Goal: Task Accomplishment & Management: Use online tool/utility

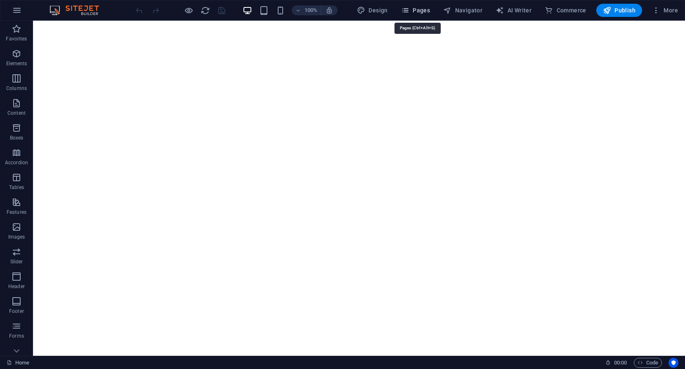
click at [419, 11] on span "Pages" at bounding box center [415, 10] width 29 height 8
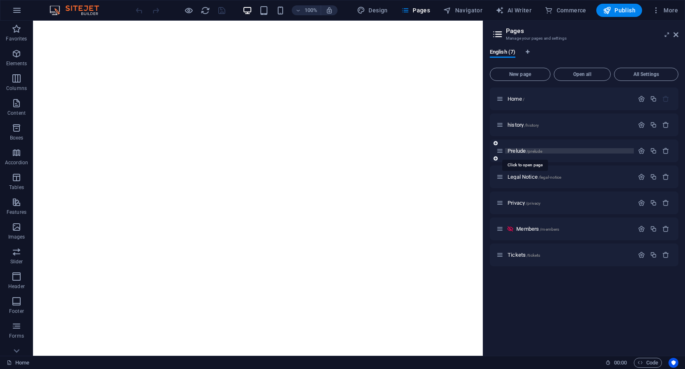
click at [518, 151] on span "Prelude /prelude" at bounding box center [525, 151] width 35 height 6
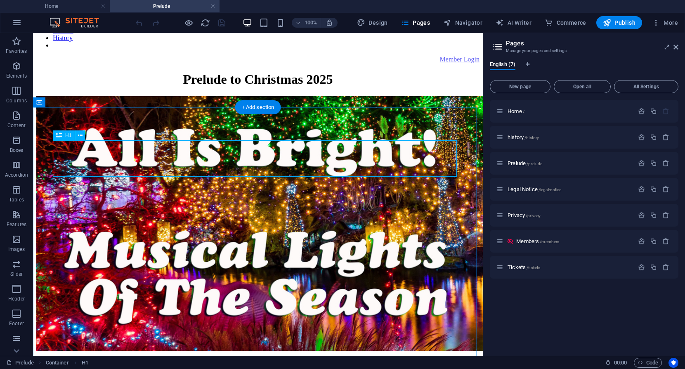
scroll to position [206, 0]
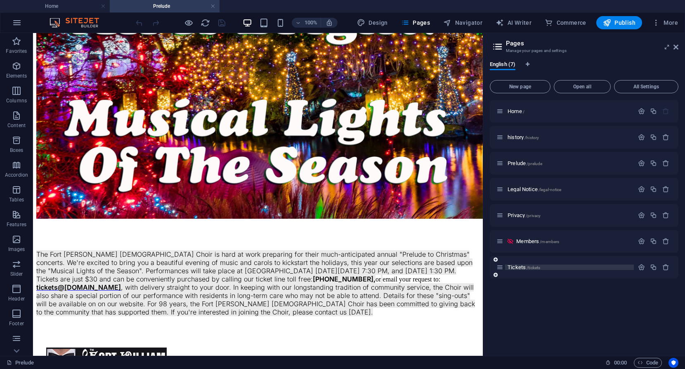
click at [515, 269] on span "Tickets /tickets" at bounding box center [524, 267] width 33 height 6
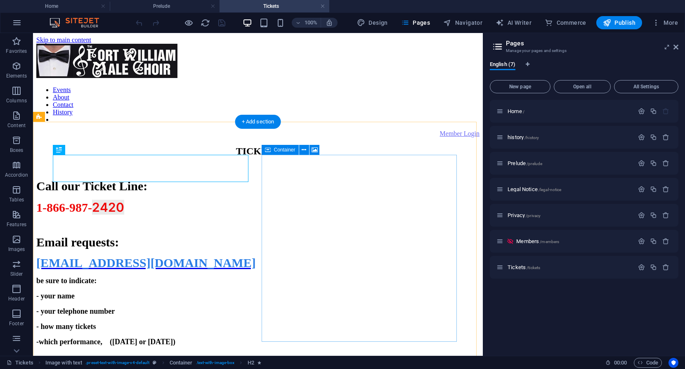
scroll to position [0, 0]
click at [84, 273] on div "Call our Ticket Line: 1-866-987- 2420 Email requests: [EMAIL_ADDRESS][DOMAIN_NA…" at bounding box center [257, 255] width 443 height 181
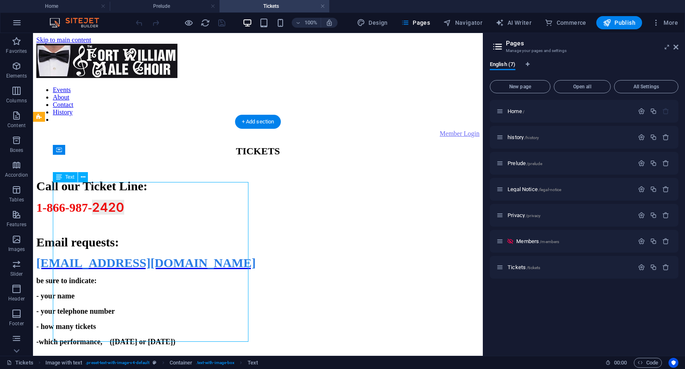
click at [84, 273] on div "Call our Ticket Line: 1-866-987- 2420 Email requests: [EMAIL_ADDRESS][DOMAIN_NA…" at bounding box center [257, 255] width 443 height 181
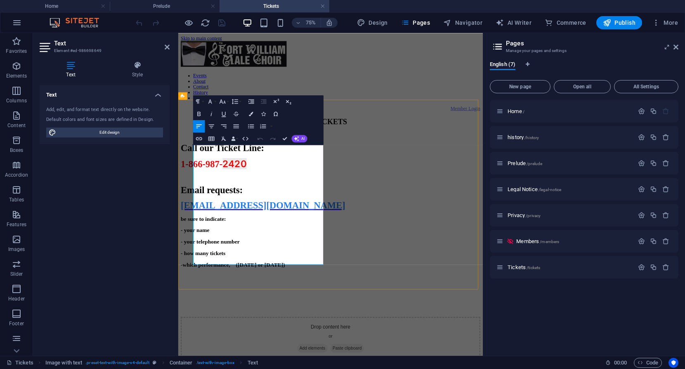
click at [229, 269] on span "[EMAIL_ADDRESS][DOMAIN_NAME]" at bounding box center [292, 263] width 220 height 14
drag, startPoint x: 395, startPoint y: 245, endPoint x: 230, endPoint y: 273, distance: 167.7
click at [230, 269] on span "[EMAIL_ADDRESS][DOMAIN_NAME]" at bounding box center [292, 263] width 220 height 14
drag, startPoint x: 395, startPoint y: 246, endPoint x: 230, endPoint y: 273, distance: 167.6
click at [230, 269] on span "[EMAIL_ADDRESS][DOMAIN_NAME]" at bounding box center [292, 263] width 220 height 14
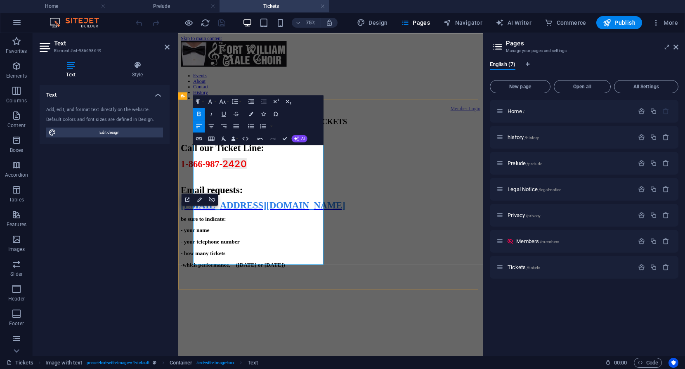
click at [319, 270] on p "[EMAIL_ADDRESS][DOMAIN_NAME]" at bounding box center [381, 263] width 399 height 14
drag, startPoint x: 305, startPoint y: 270, endPoint x: 198, endPoint y: 276, distance: 106.6
click at [198, 270] on p "[EMAIL_ADDRESS][DOMAIN_NAME]" at bounding box center [381, 263] width 399 height 14
click at [249, 200] on icon "button" at bounding box center [248, 200] width 7 height 7
click at [276, 269] on span "[EMAIL_ADDRESS][DOMAIN_NAME]" at bounding box center [292, 263] width 220 height 14
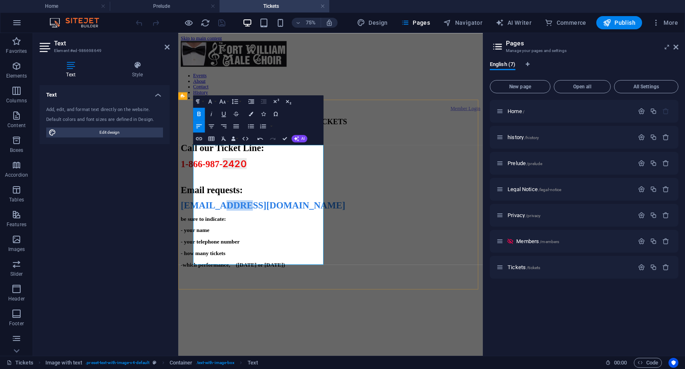
click at [276, 269] on span "[EMAIL_ADDRESS][DOMAIN_NAME]" at bounding box center [292, 263] width 220 height 14
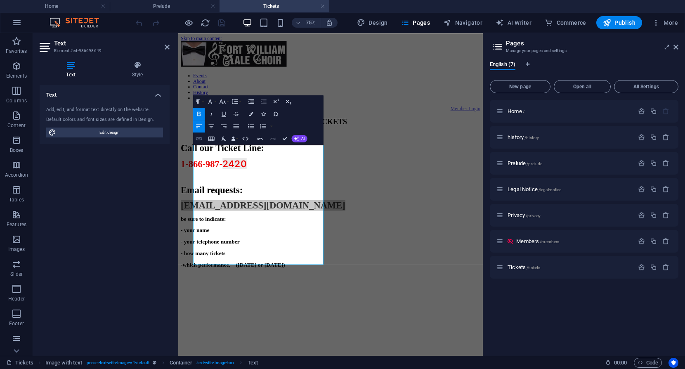
click at [198, 138] on icon "button" at bounding box center [198, 138] width 7 height 7
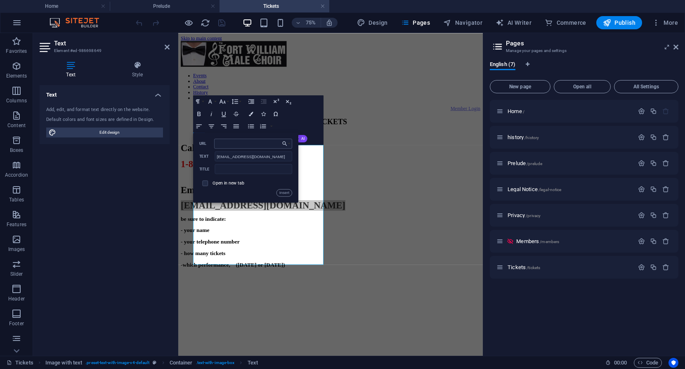
click at [233, 143] on input "URL" at bounding box center [253, 144] width 78 height 10
type input "mailto:[EMAIL_ADDRESS][DOMAIN_NAME]"
drag, startPoint x: 236, startPoint y: 169, endPoint x: 196, endPoint y: 170, distance: 40.0
click at [196, 170] on div "Back Choose Link Home history Prelude Legal Notice Privacy Members Tickets Choo…" at bounding box center [245, 167] width 105 height 70
type input "ticket request"
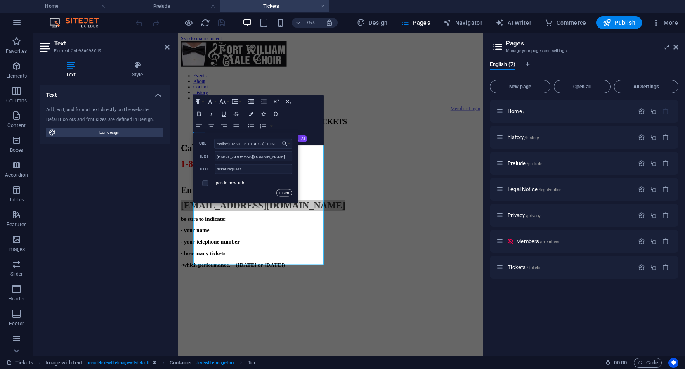
click at [285, 191] on button "Insert" at bounding box center [284, 192] width 16 height 7
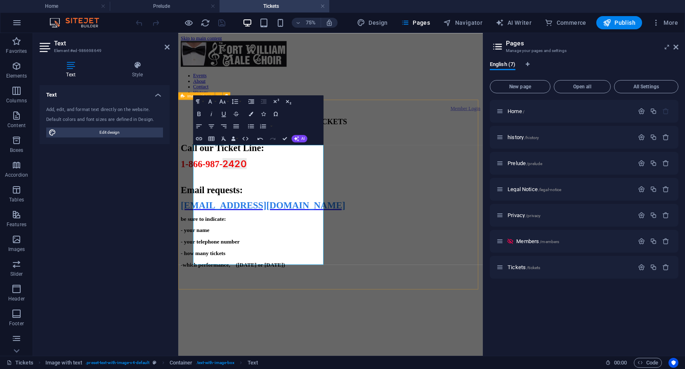
click at [324, 353] on div "TICKETS Call our Ticket Line: 1-866-987- 2420 Email requests: [EMAIL_ADDRESS][D…" at bounding box center [381, 372] width 399 height 453
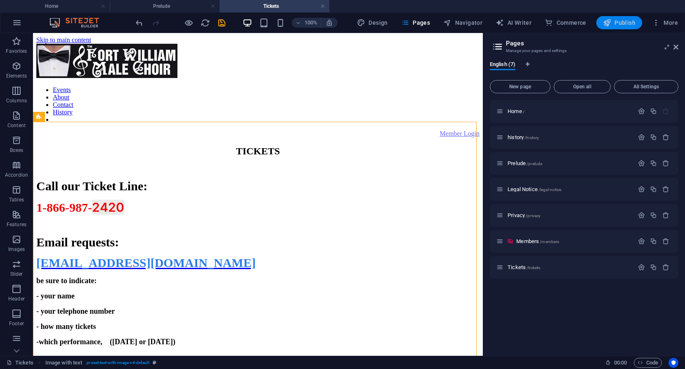
click at [623, 19] on span "Publish" at bounding box center [619, 23] width 33 height 8
